Goal: Information Seeking & Learning: Find contact information

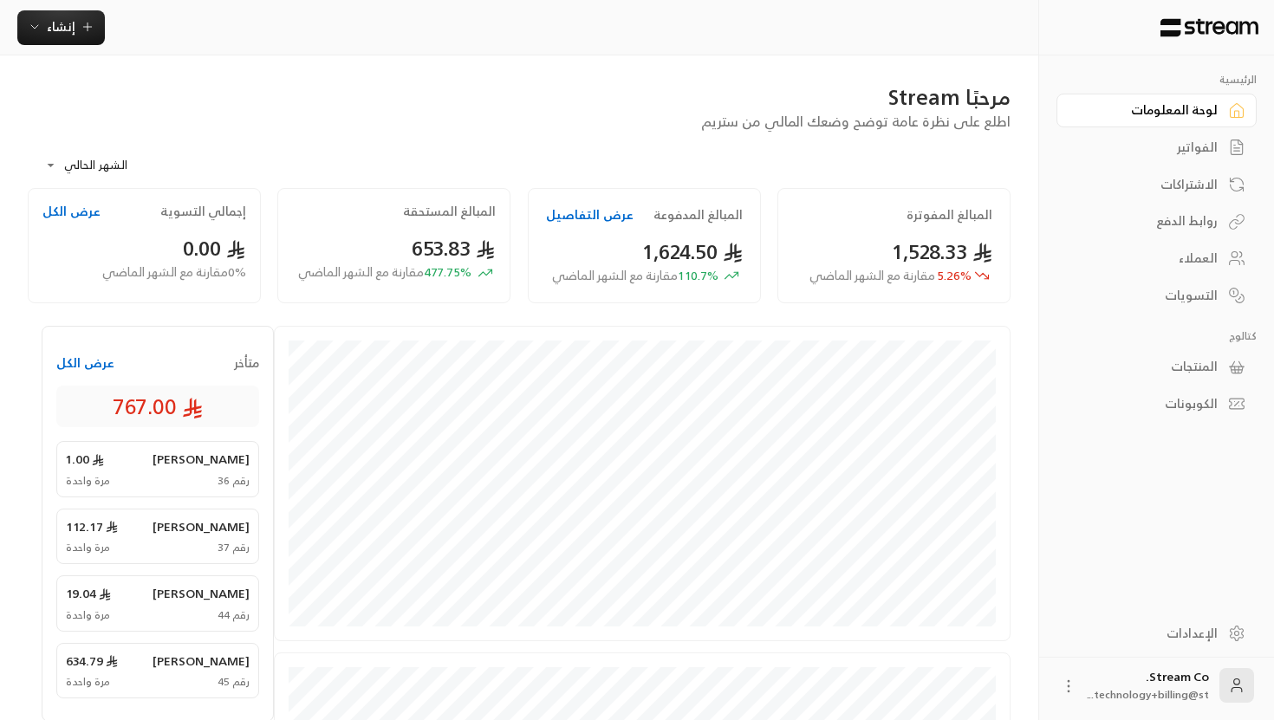
click at [1205, 267] on div "العملاء" at bounding box center [1148, 258] width 140 height 17
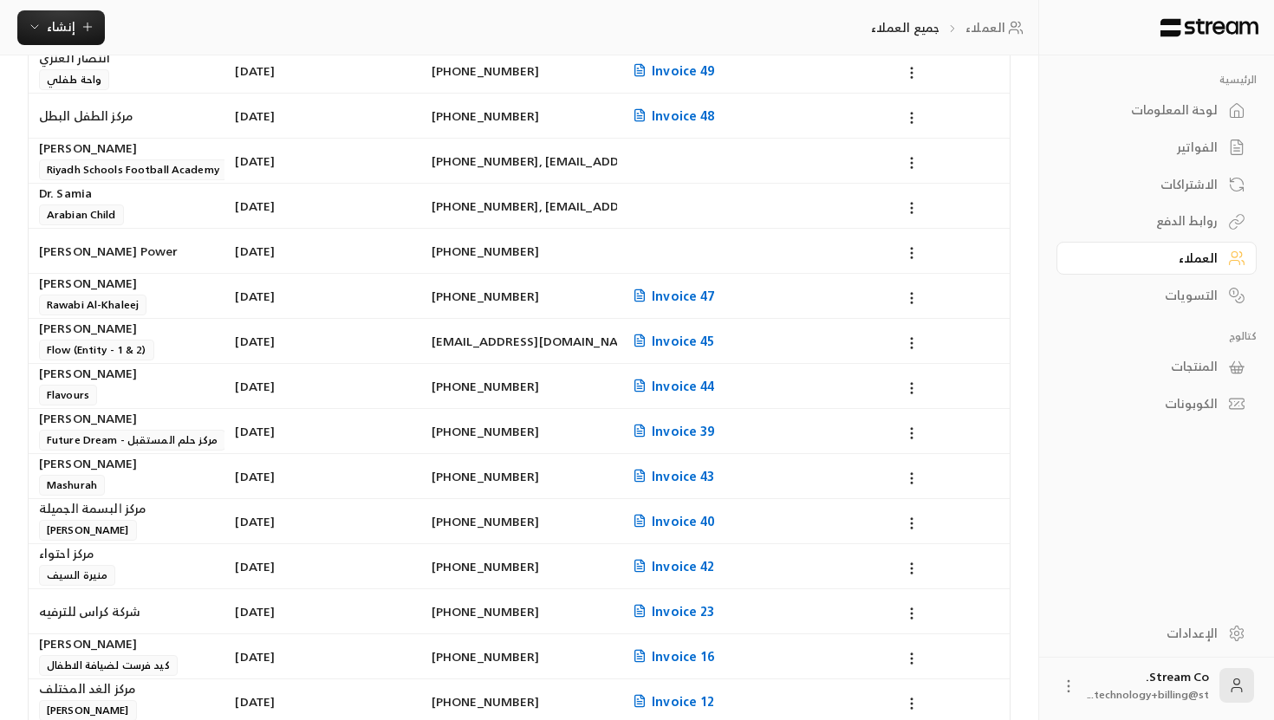
scroll to position [399, 0]
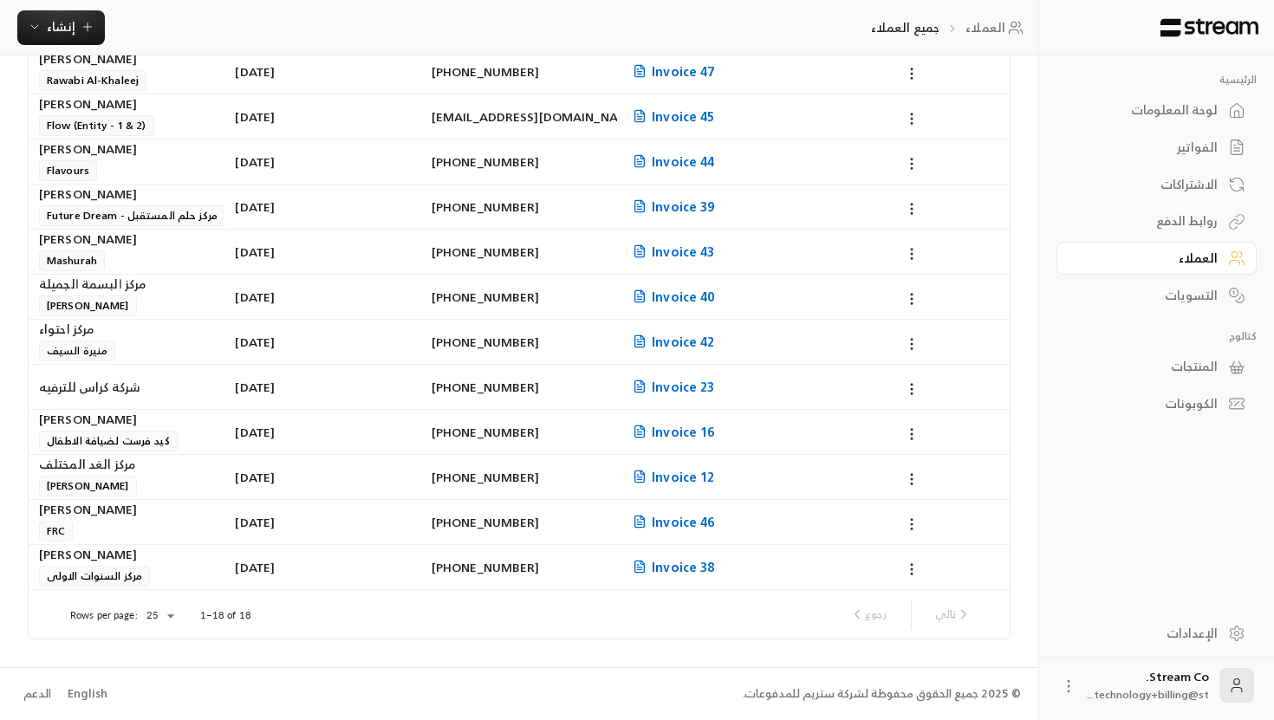
click at [236, 630] on div at bounding box center [637, 360] width 1274 height 720
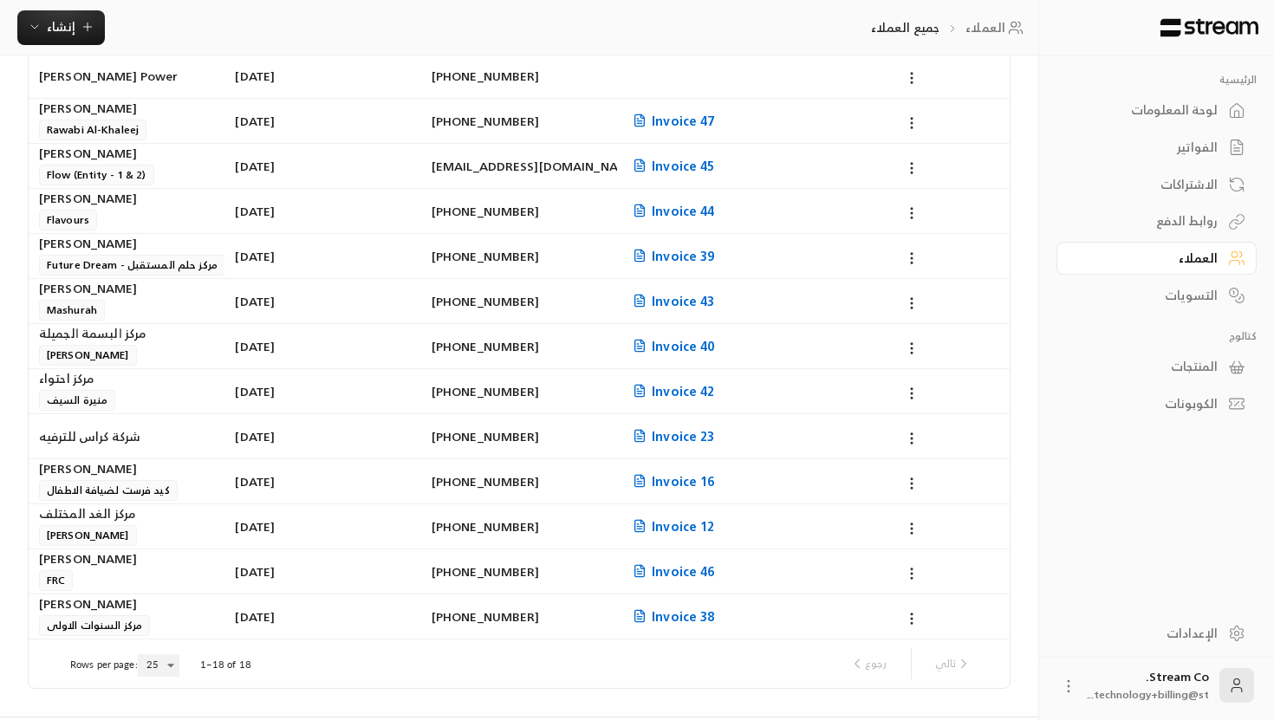
scroll to position [363, 0]
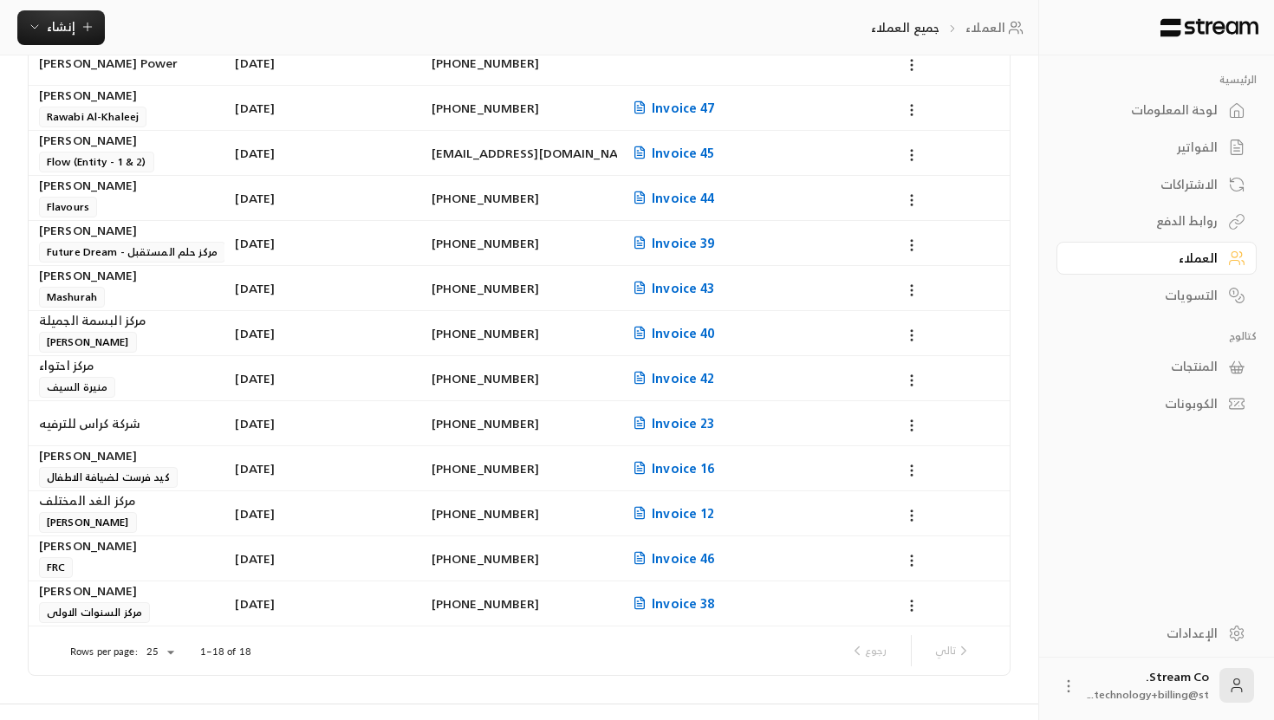
click at [288, 425] on div "[DATE]" at bounding box center [322, 423] width 175 height 44
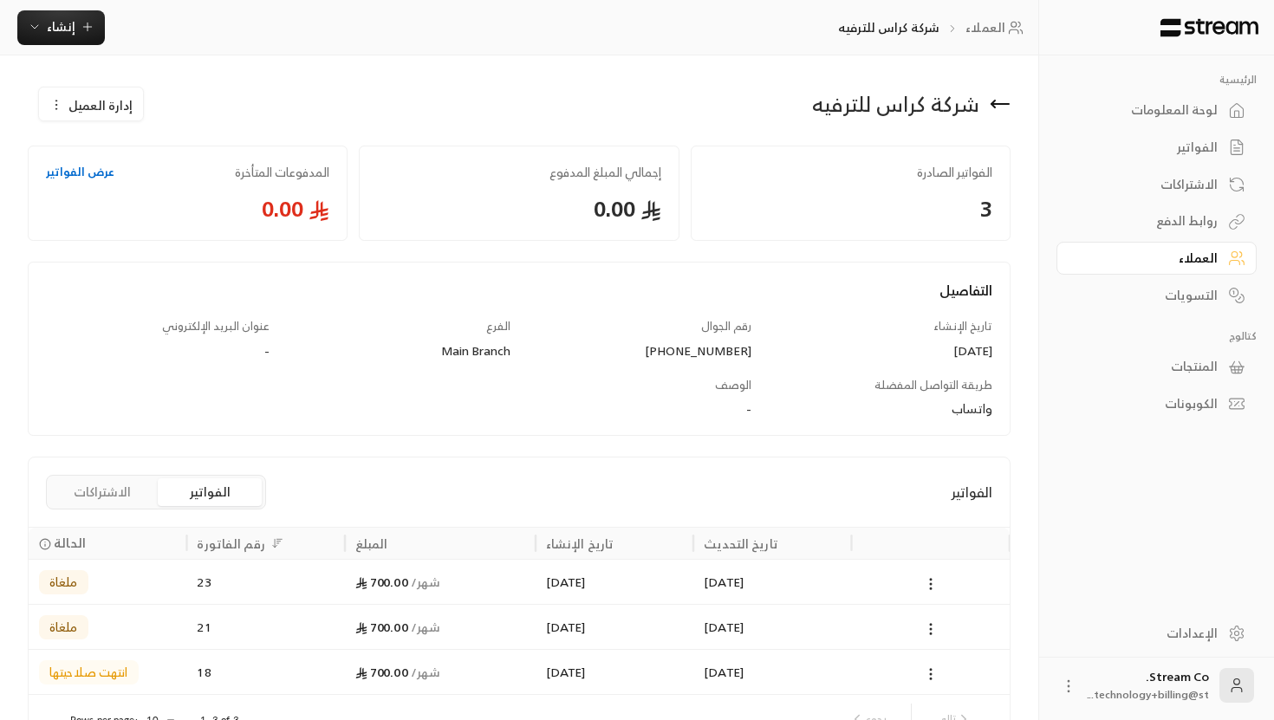
click at [934, 103] on div "شركة كراس للترفيه" at bounding box center [895, 104] width 167 height 28
copy div "شركة كراس للترفيه إدارة العميل"
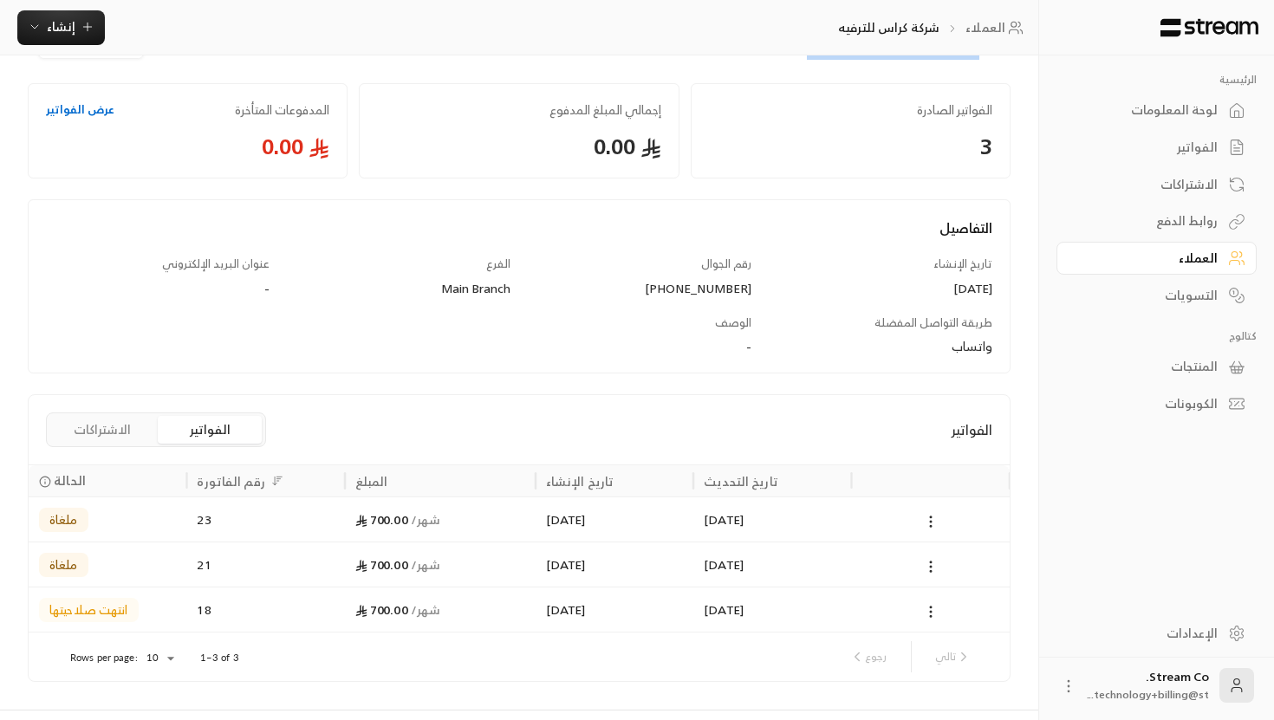
scroll to position [69, 0]
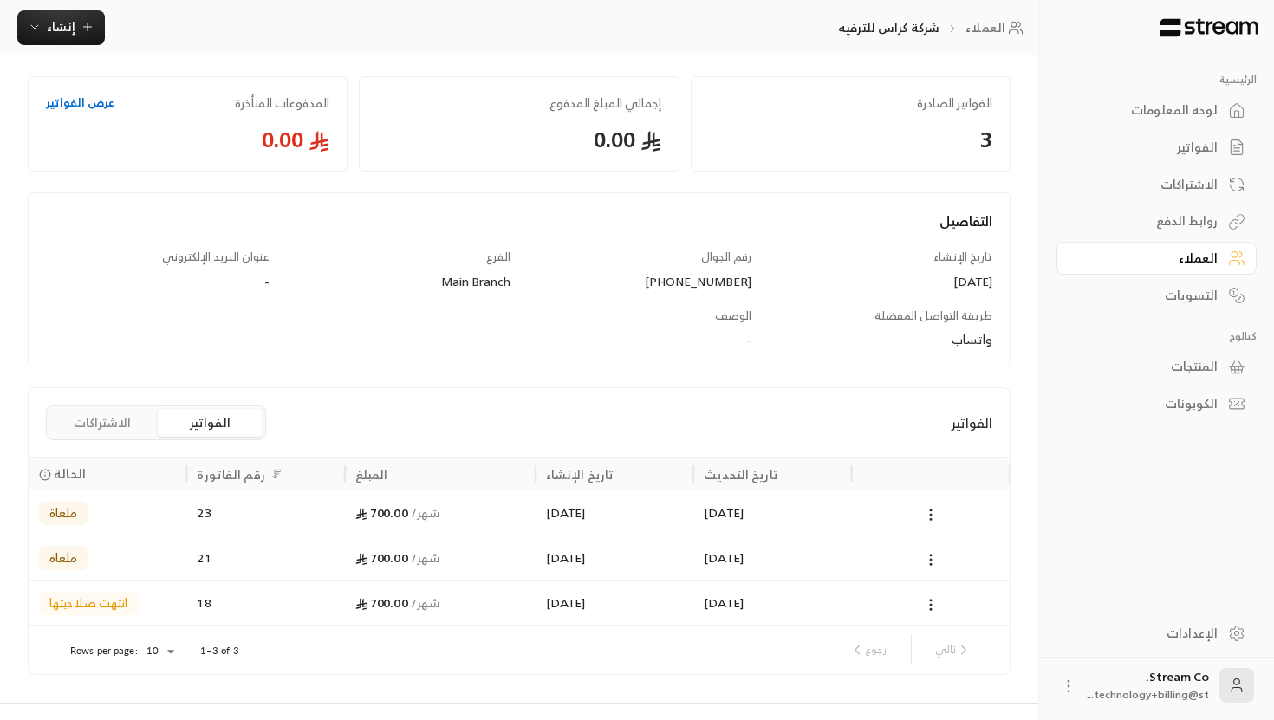
click at [701, 274] on div "[PHONE_NUMBER]" at bounding box center [640, 281] width 224 height 17
copy div "[PHONE_NUMBER]"
click at [984, 26] on link "العملاء" at bounding box center [996, 27] width 63 height 17
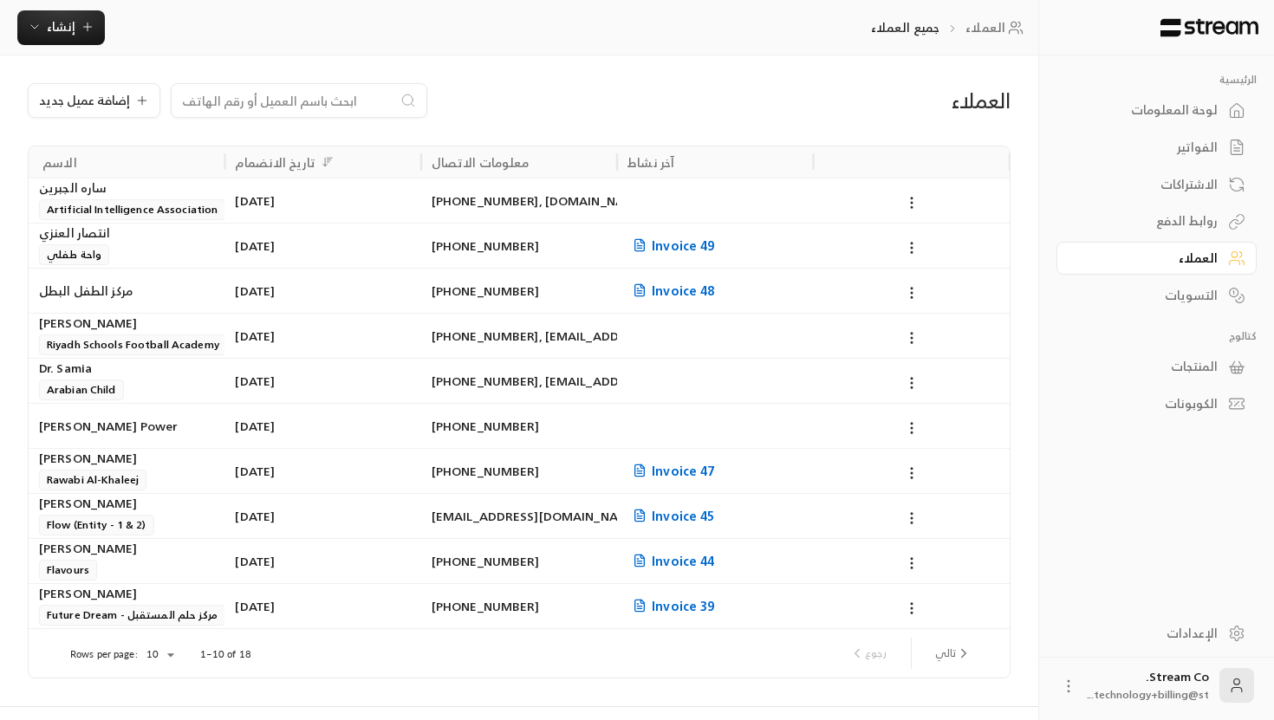
scroll to position [39, 0]
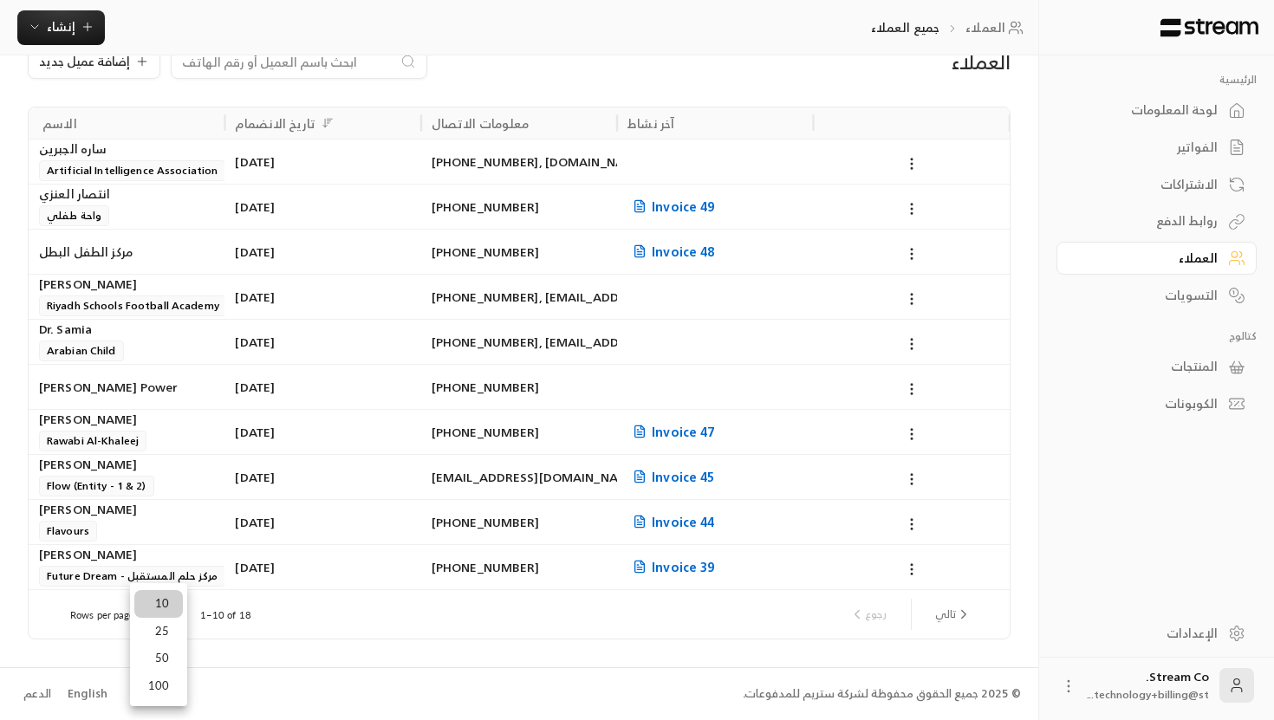
click at [167, 616] on body "الرئيسية لوحة المعلومات الفواتير الاشتراكات روابط الدفع العملاء التسويات كتالوج…" at bounding box center [637, 321] width 1274 height 720
click at [171, 633] on li "25" at bounding box center [158, 632] width 49 height 28
type input "**"
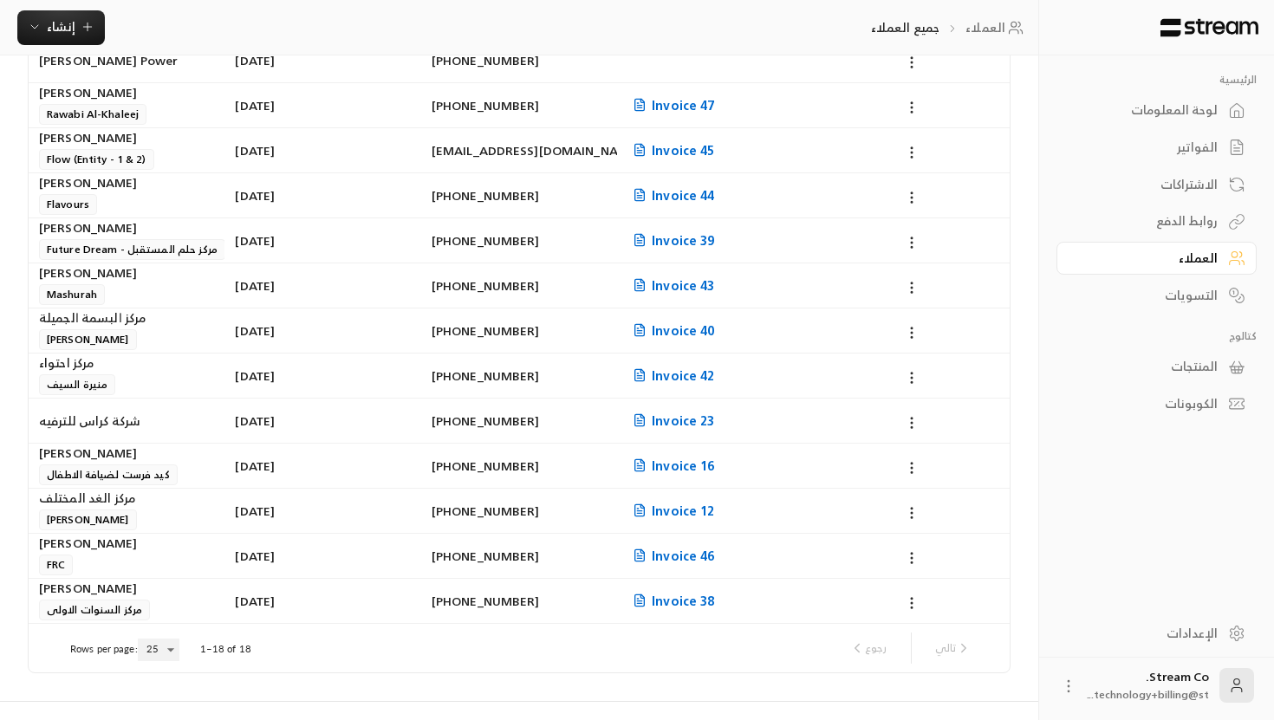
scroll to position [399, 0]
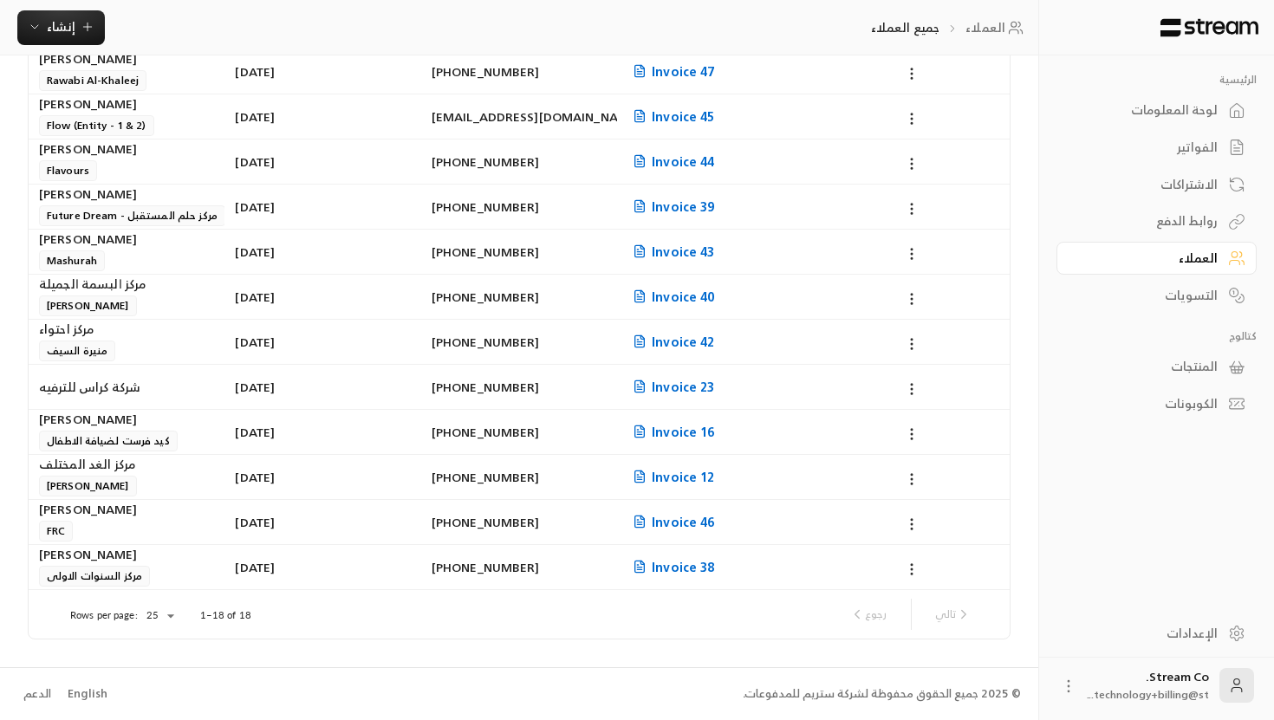
click at [102, 430] on div "[PERSON_NAME] كيد فرست لضيافة الاطفال" at bounding box center [126, 431] width 175 height 42
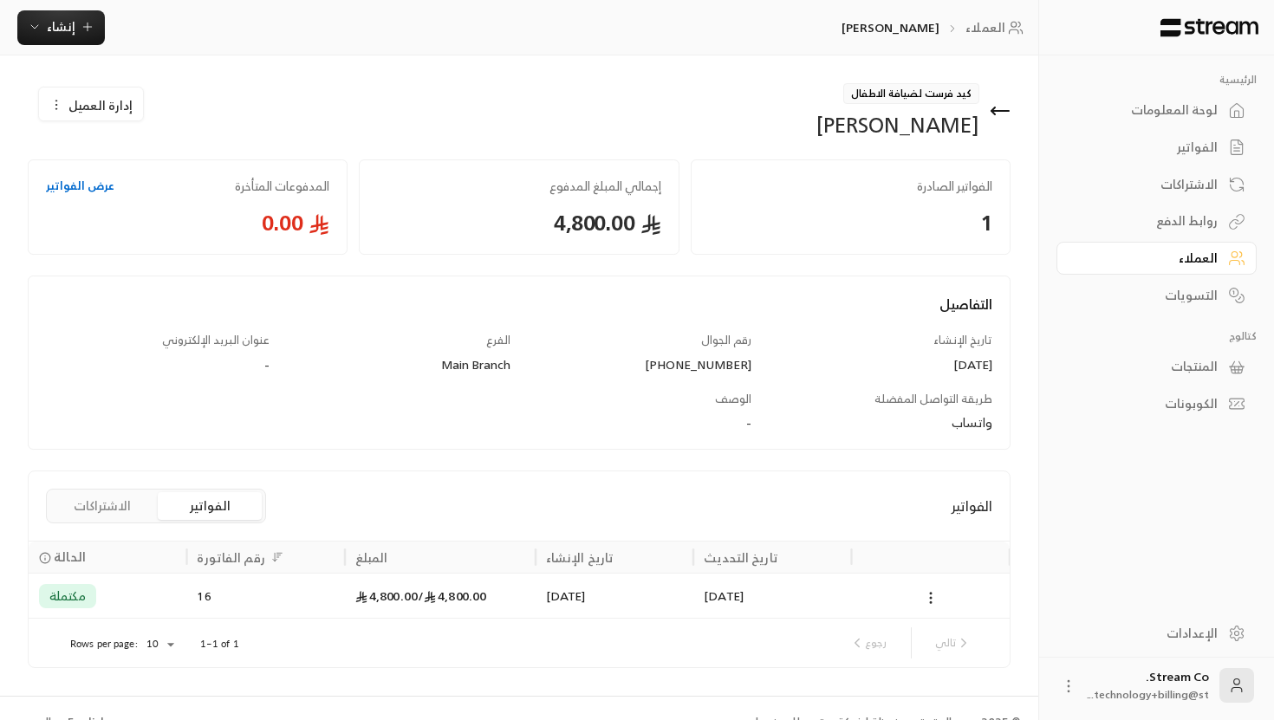
click at [913, 124] on div "[PERSON_NAME]" at bounding box center [897, 125] width 163 height 28
copy div "[PERSON_NAME] إدارة العميل"
click at [929, 94] on span "كيد فرست لضيافة الاطفال" at bounding box center [911, 93] width 136 height 21
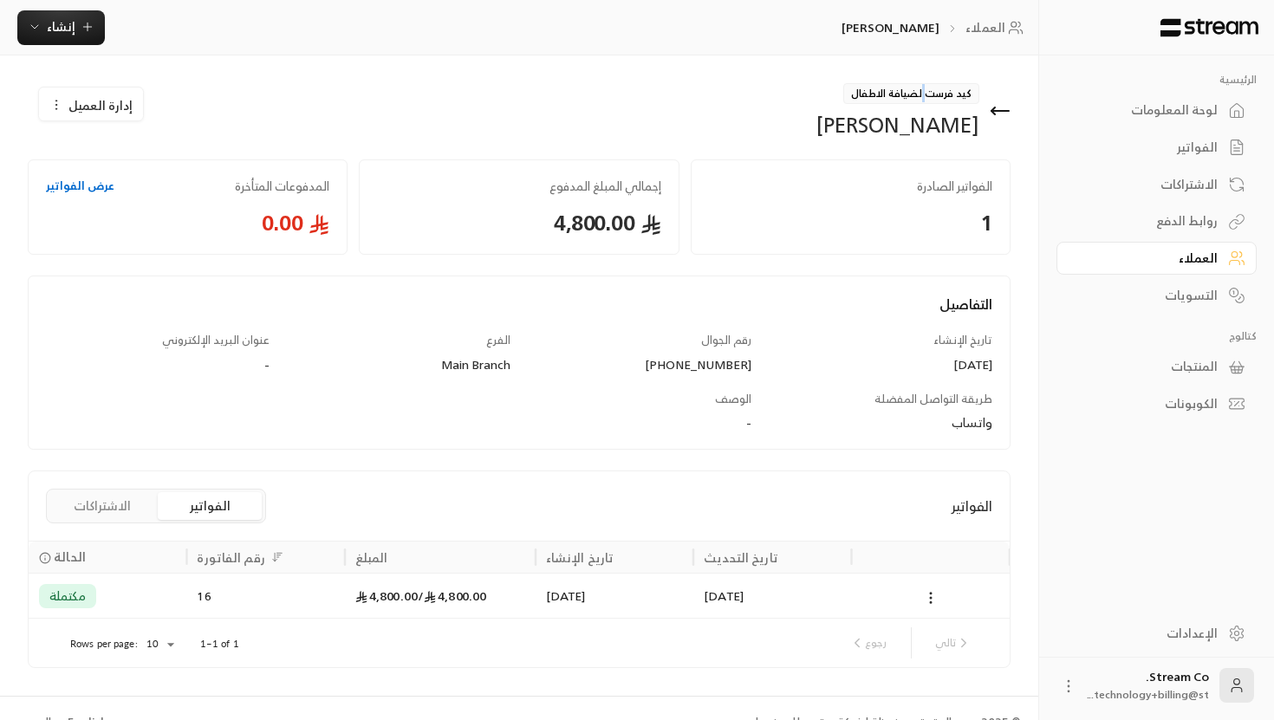
click at [929, 94] on span "كيد فرست لضيافة الاطفال" at bounding box center [911, 93] width 136 height 21
copy span "كيد فرست لضيافة الاطفال"
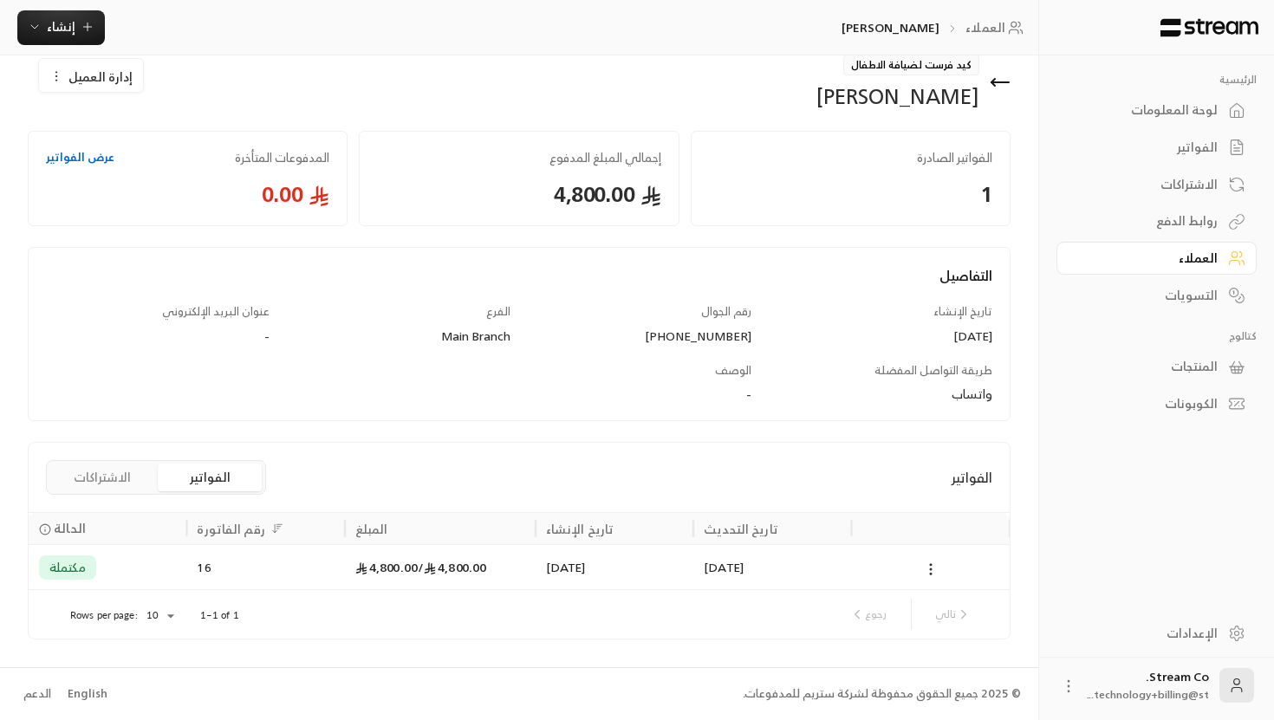
click at [729, 341] on div "[PHONE_NUMBER]" at bounding box center [640, 336] width 224 height 17
copy div "[PHONE_NUMBER]"
click at [997, 88] on icon at bounding box center [1000, 82] width 21 height 21
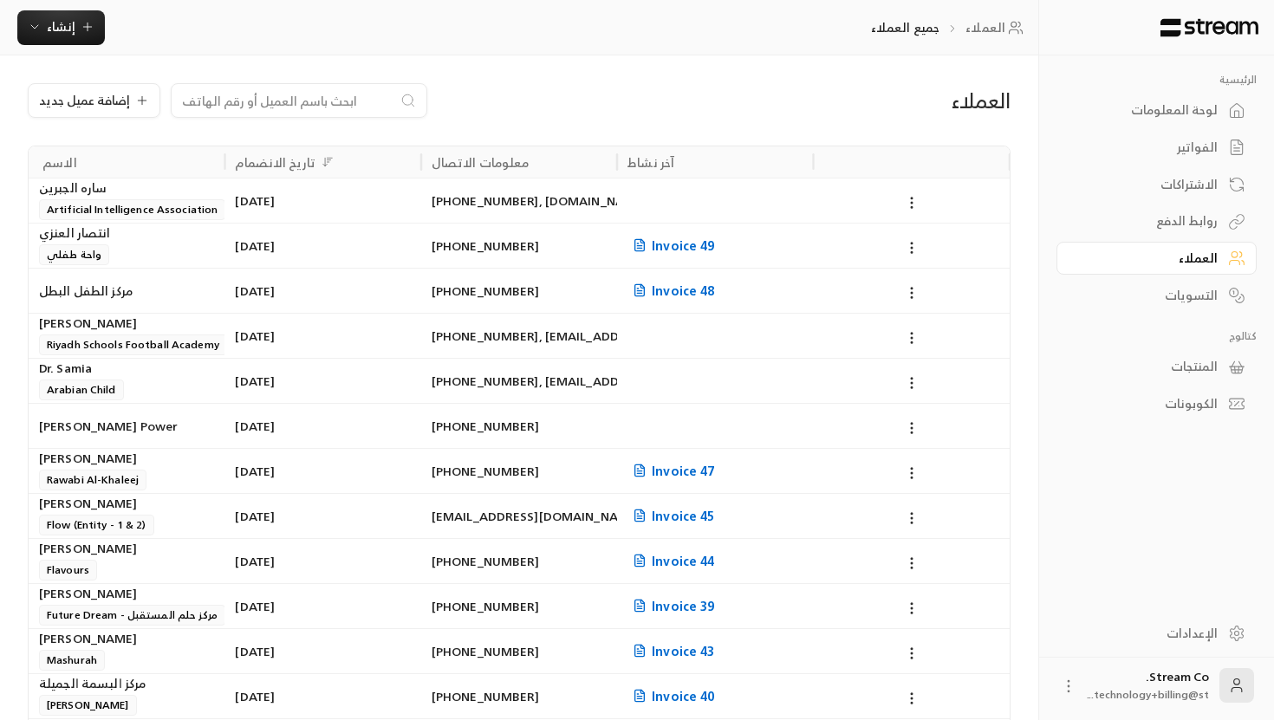
scroll to position [399, 0]
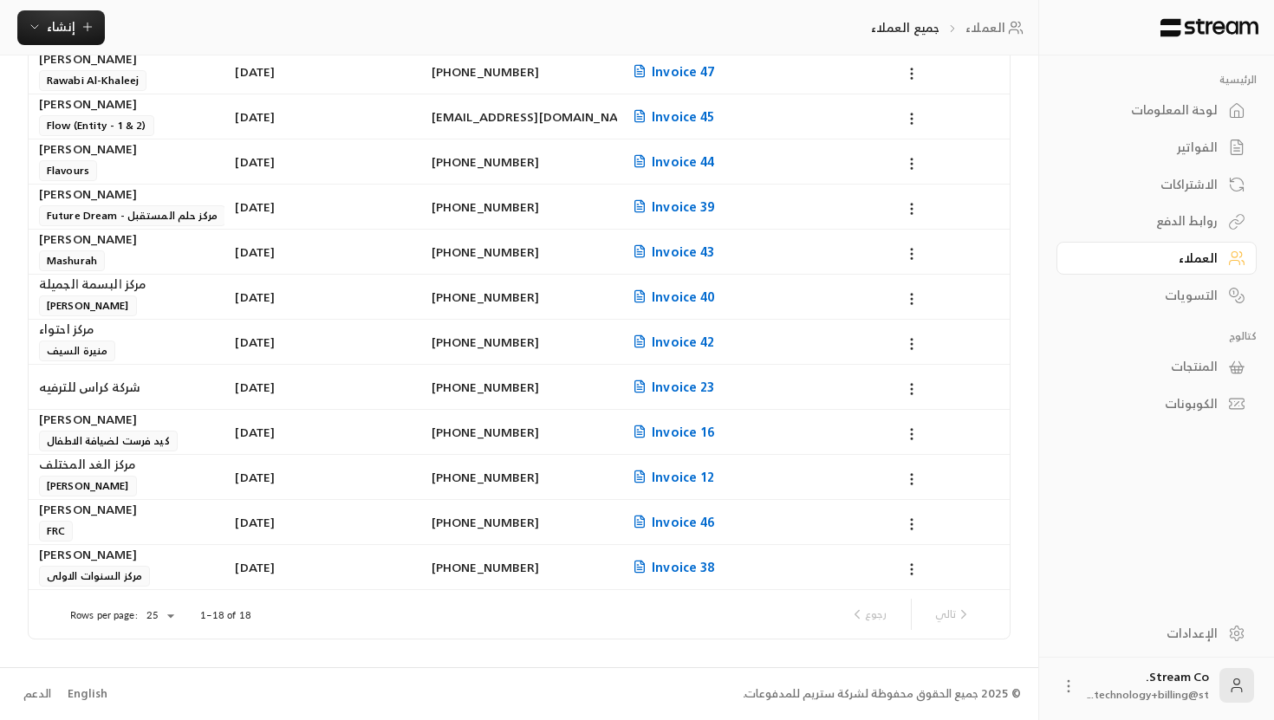
click at [118, 474] on div "مركز الغد المختلف" at bounding box center [126, 464] width 175 height 19
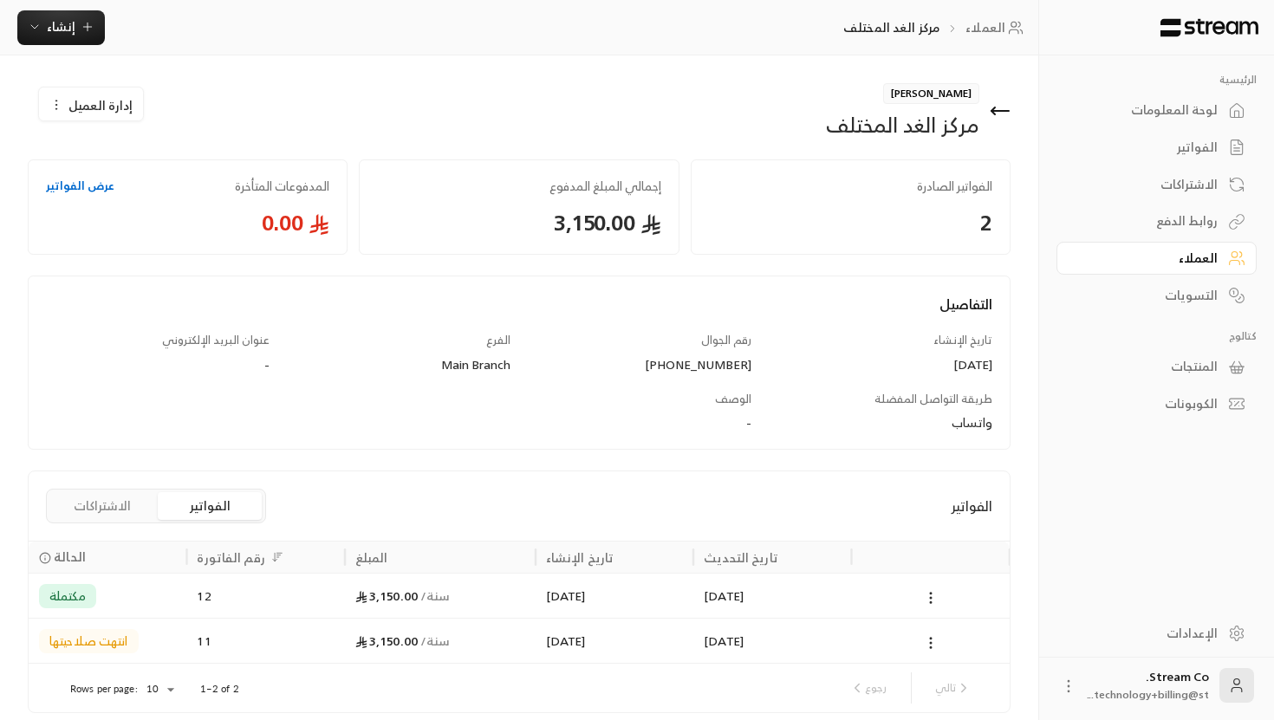
click at [899, 127] on div "مركز الغد المختلف" at bounding box center [902, 125] width 153 height 28
copy div "مركز الغد المختلف إدارة العميل"
click at [948, 97] on span "[PERSON_NAME]" at bounding box center [931, 93] width 96 height 21
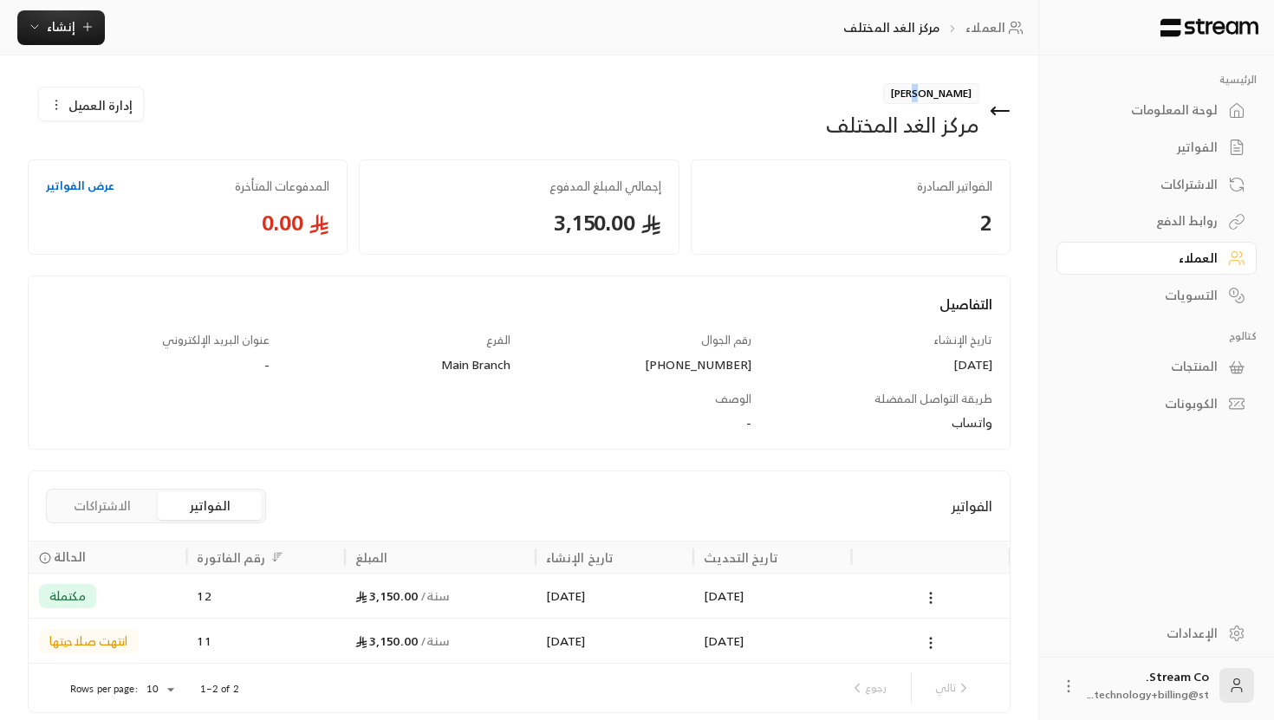
click at [948, 97] on span "[PERSON_NAME]" at bounding box center [931, 93] width 96 height 21
copy span "[PERSON_NAME]"
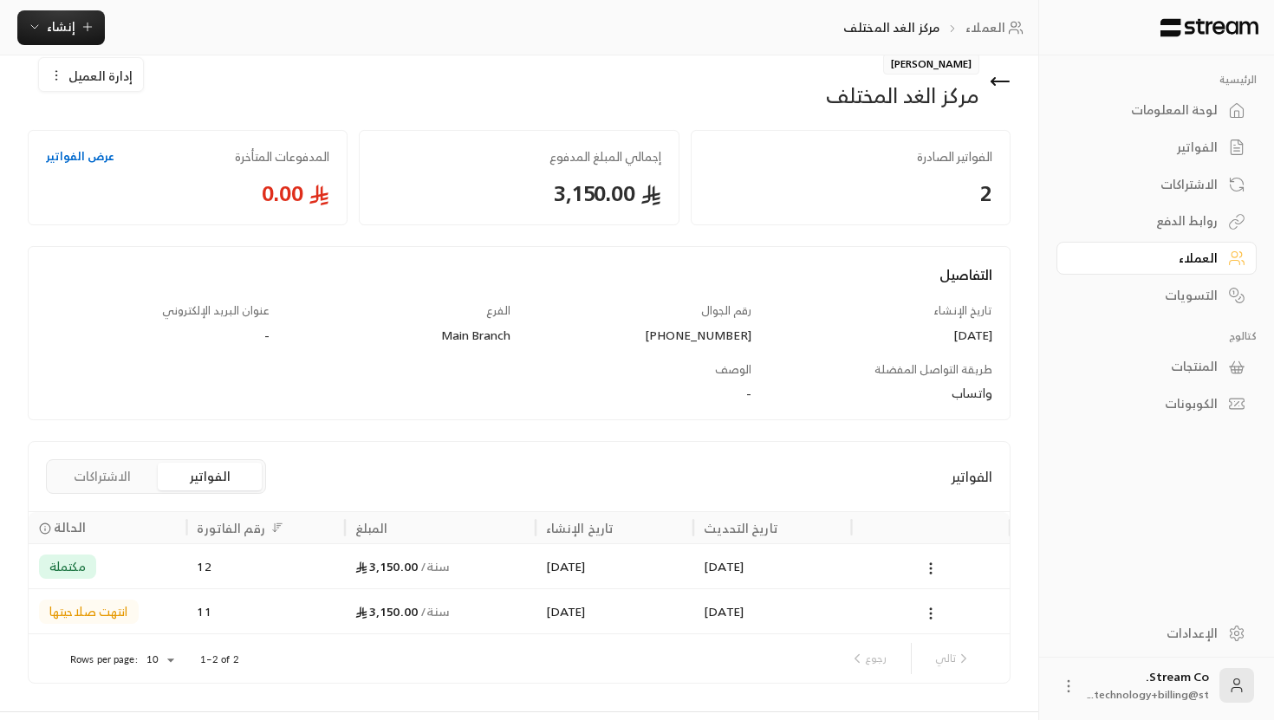
click at [683, 338] on div "[PHONE_NUMBER]" at bounding box center [640, 335] width 224 height 17
copy div "[PHONE_NUMBER]"
click at [1008, 83] on icon at bounding box center [1000, 81] width 21 height 21
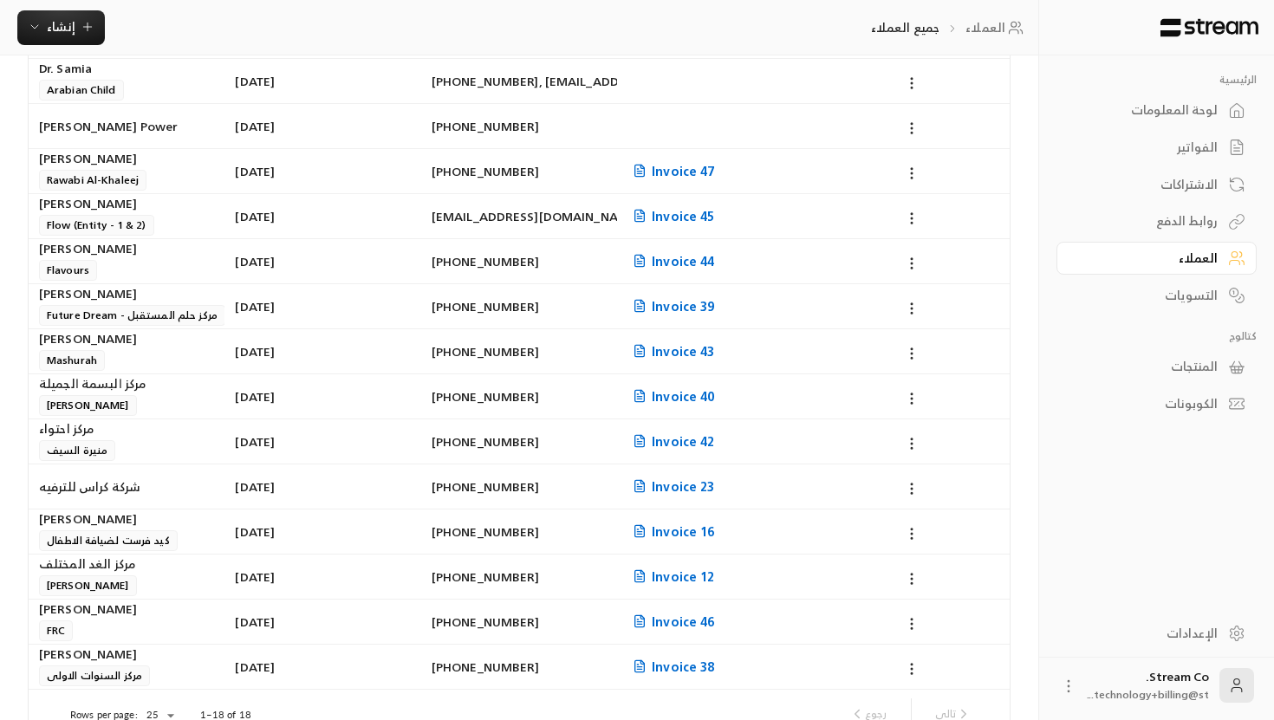
scroll to position [399, 0]
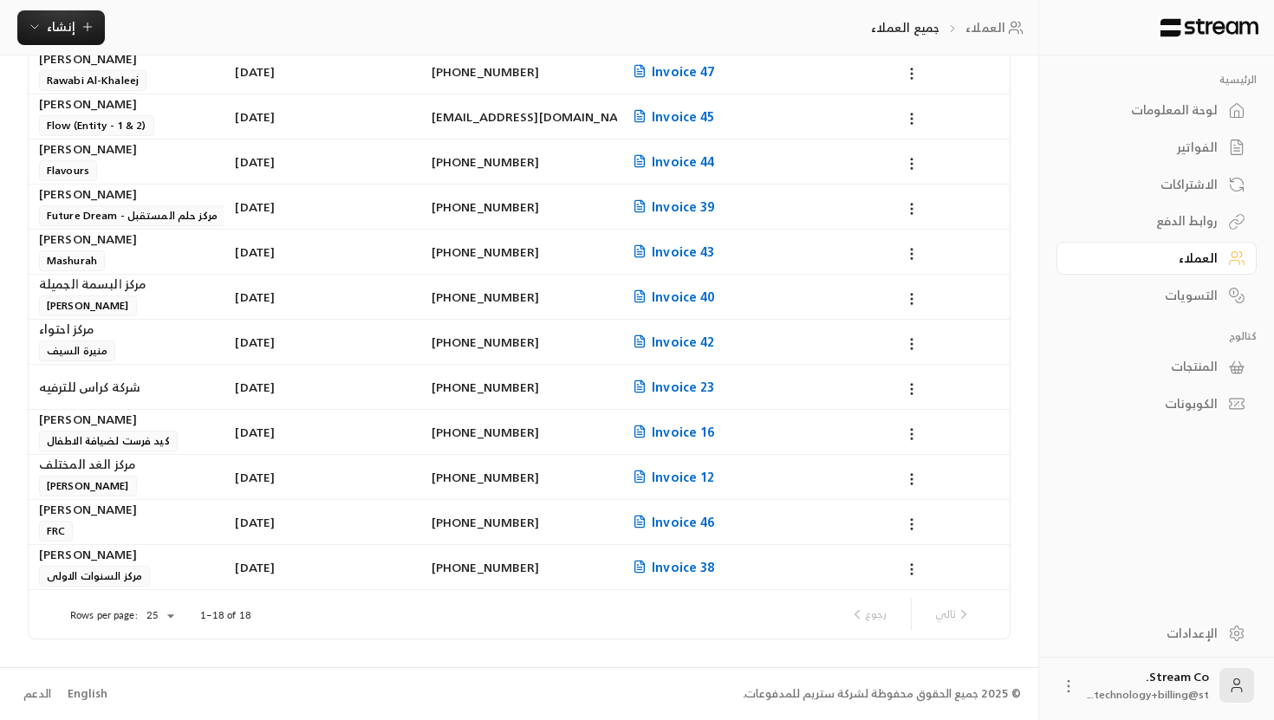
click at [138, 526] on div "[PERSON_NAME] FRC" at bounding box center [126, 521] width 175 height 42
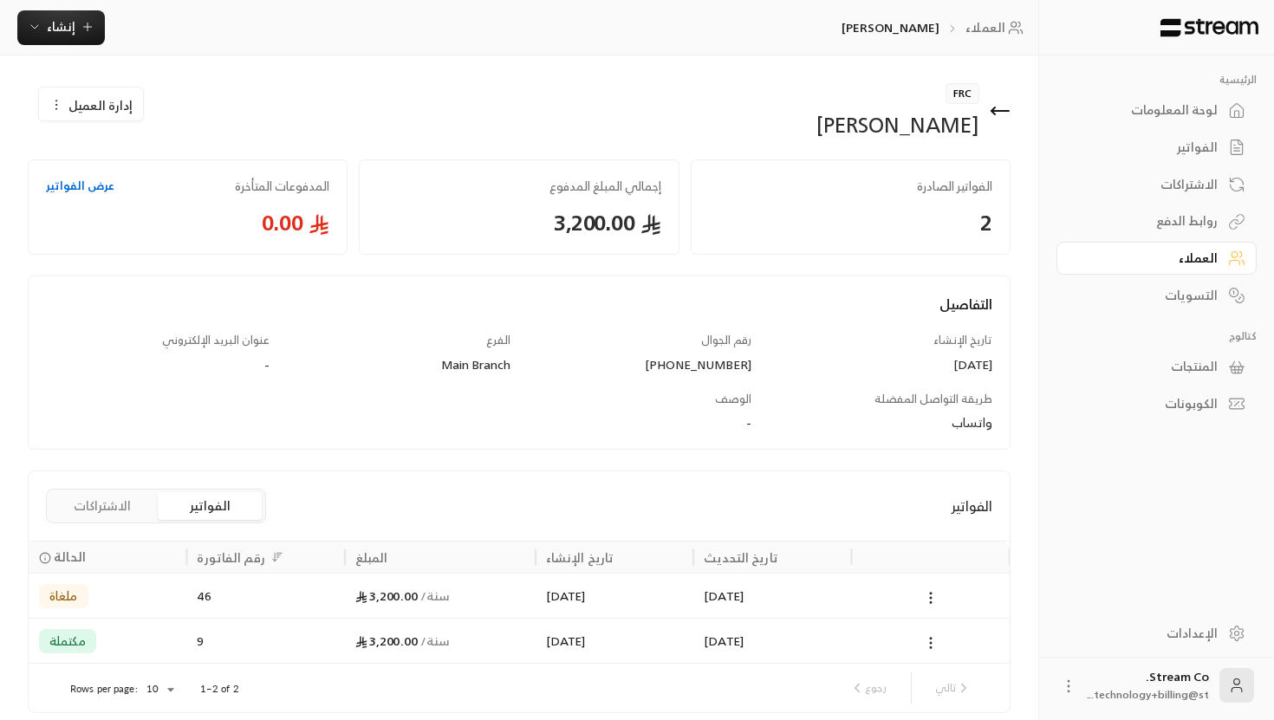
click at [912, 128] on div "[PERSON_NAME]" at bounding box center [897, 125] width 163 height 28
copy div "[PERSON_NAME] إدارة العميل"
click at [717, 359] on div "[PHONE_NUMBER]" at bounding box center [640, 364] width 224 height 17
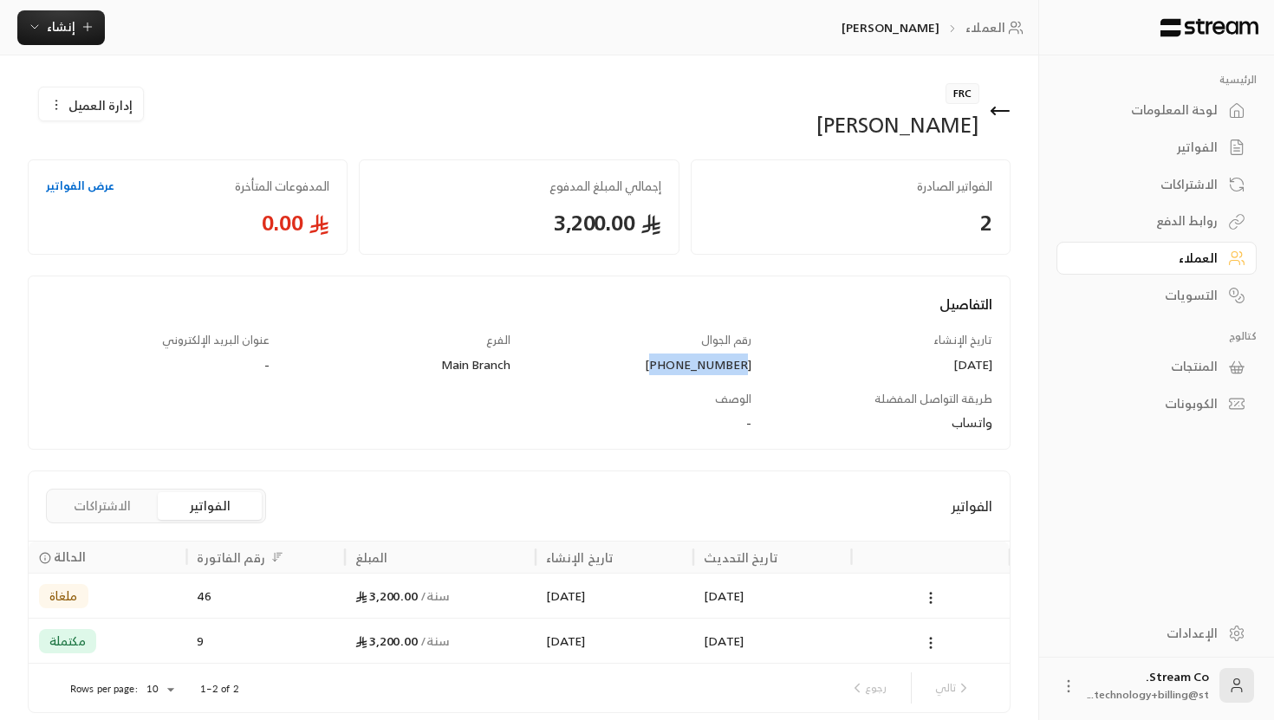
click at [717, 359] on div "[PHONE_NUMBER]" at bounding box center [640, 364] width 224 height 17
copy div "[PHONE_NUMBER]"
click at [967, 85] on span "FRC" at bounding box center [962, 93] width 34 height 21
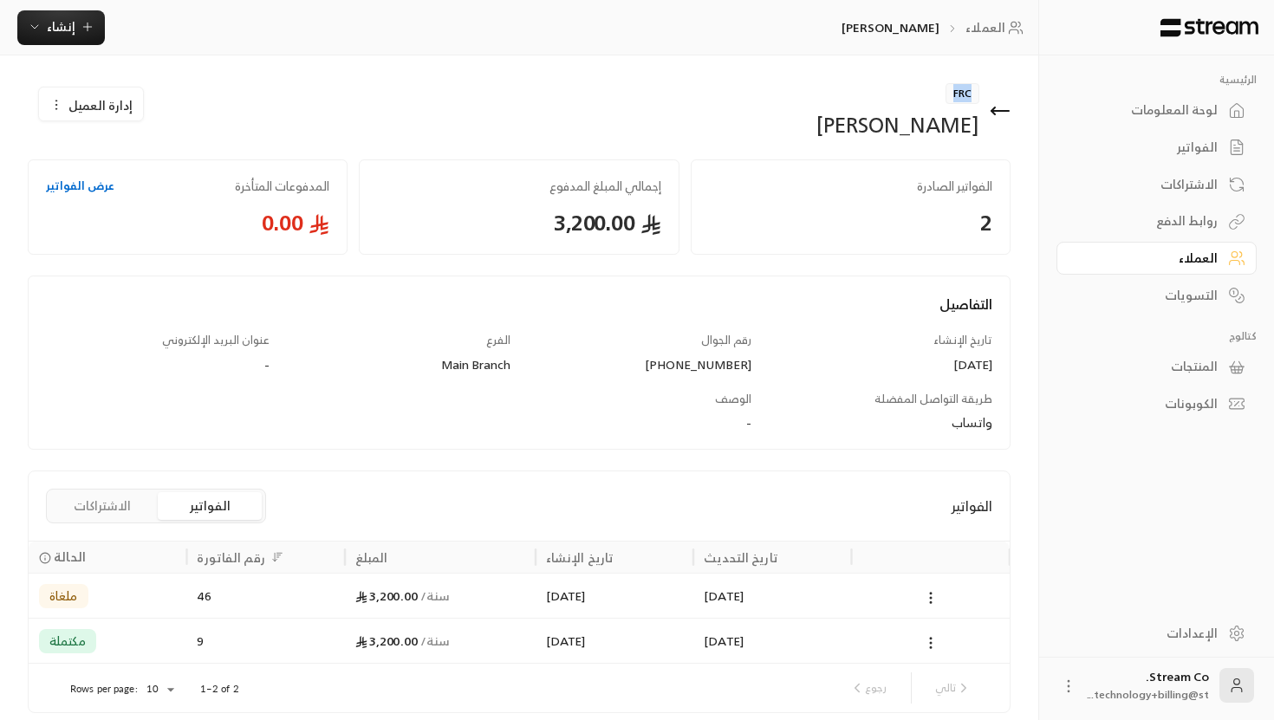
click at [999, 107] on icon at bounding box center [1000, 111] width 21 height 21
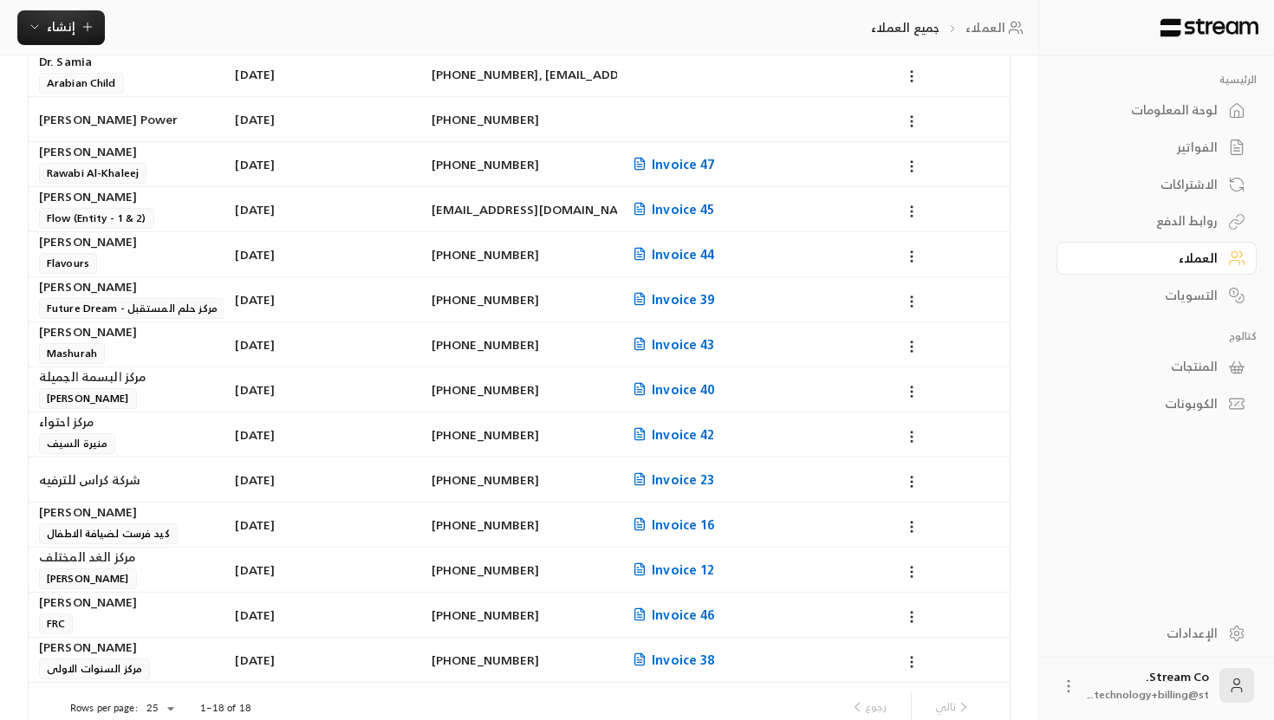
scroll to position [399, 0]
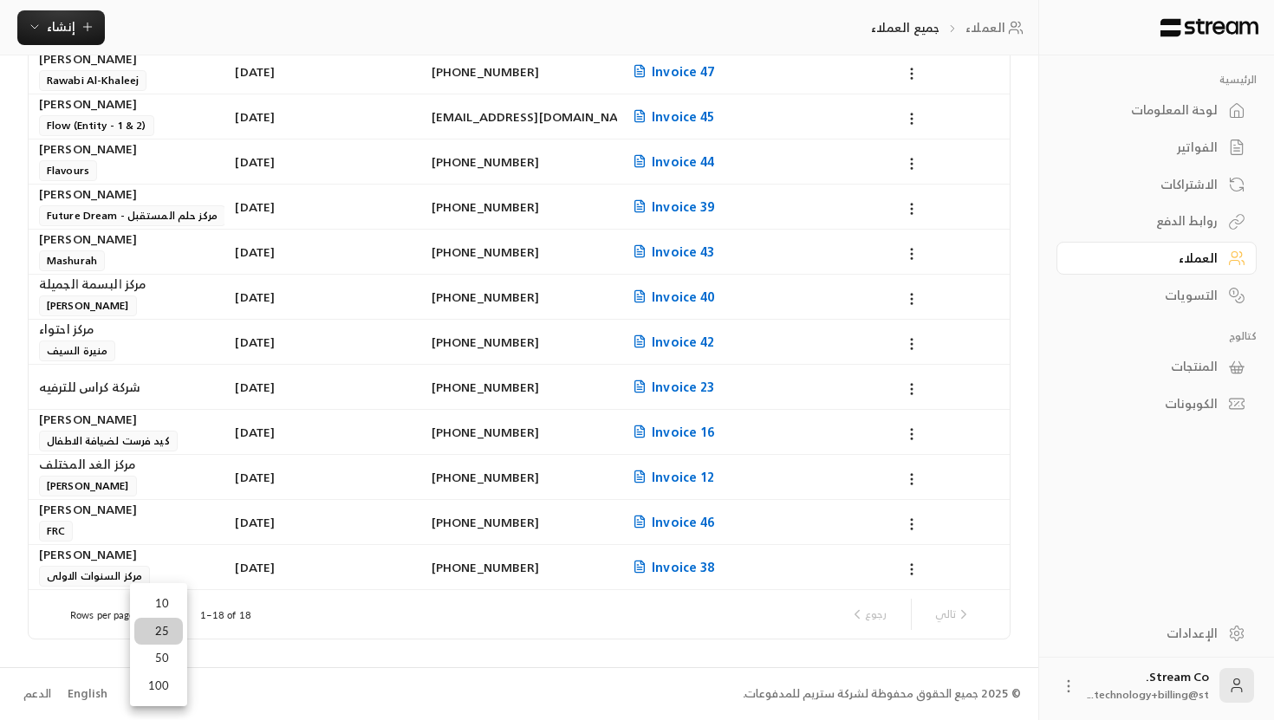
click at [166, 686] on li "100" at bounding box center [158, 686] width 49 height 28
click at [114, 559] on div "[PERSON_NAME]" at bounding box center [126, 554] width 175 height 19
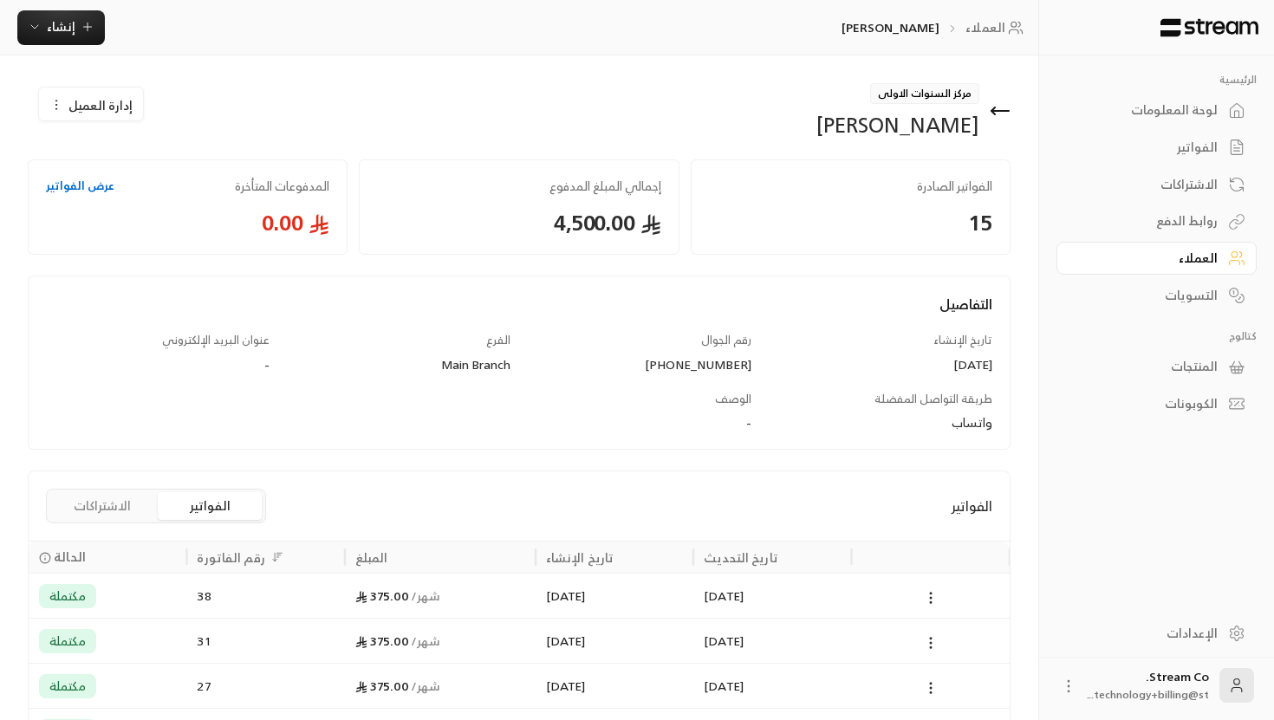
click at [960, 125] on div "[PERSON_NAME]" at bounding box center [897, 125] width 163 height 28
click at [958, 91] on span "مركز السنوات الاولى" at bounding box center [924, 93] width 109 height 21
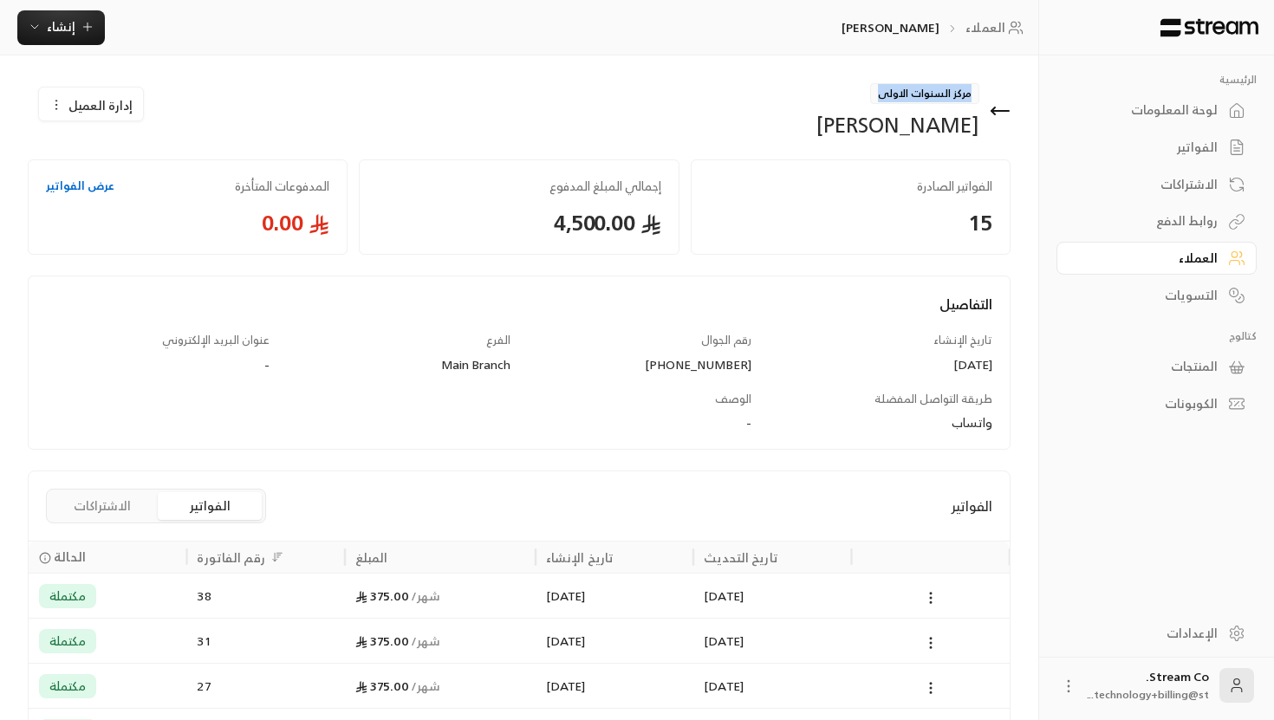
click at [958, 91] on span "مركز السنوات الاولى" at bounding box center [924, 93] width 109 height 21
click at [734, 370] on div "[PHONE_NUMBER]" at bounding box center [640, 364] width 224 height 17
